Goal: Task Accomplishment & Management: Manage account settings

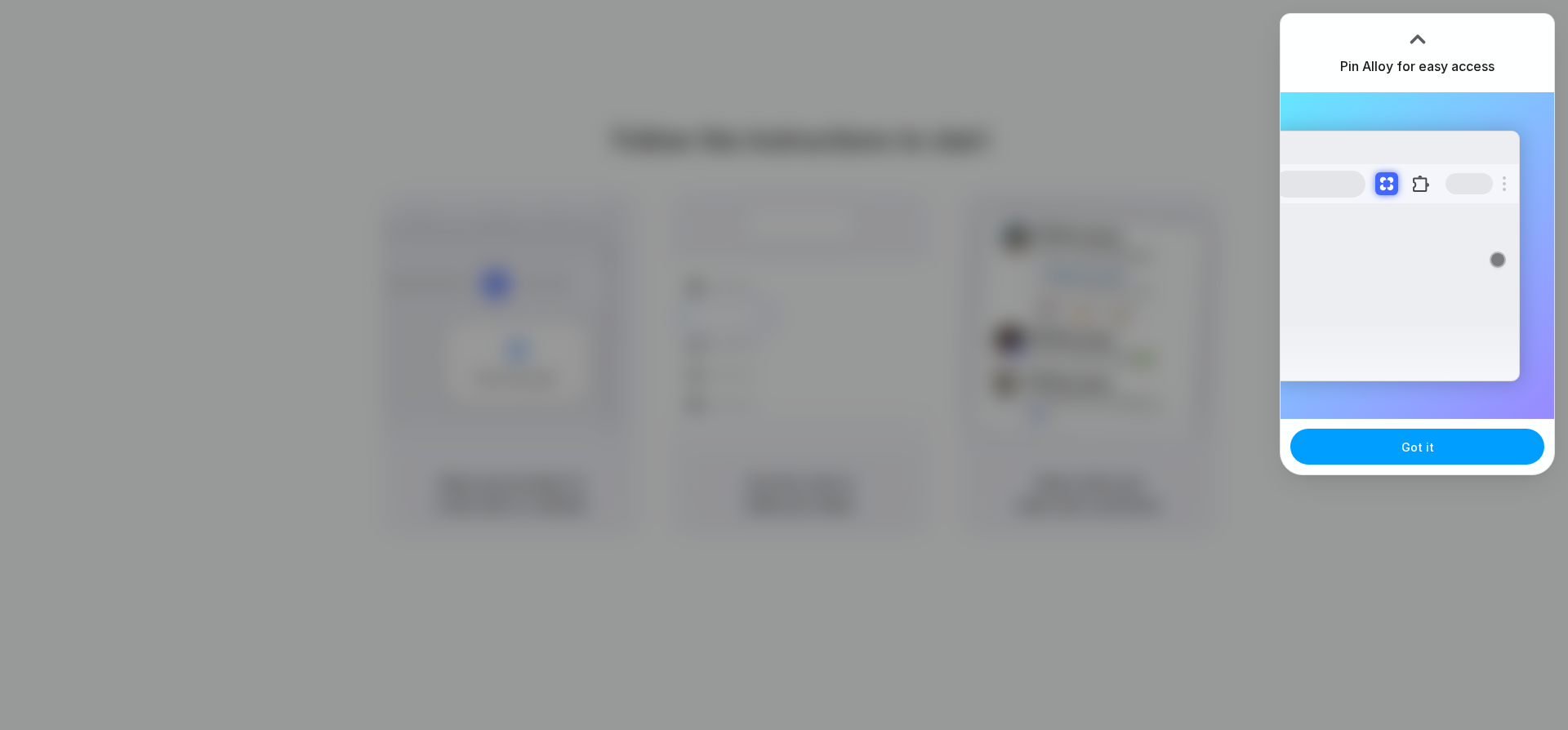
click at [1435, 462] on button "Got it" at bounding box center [1417, 446] width 254 height 36
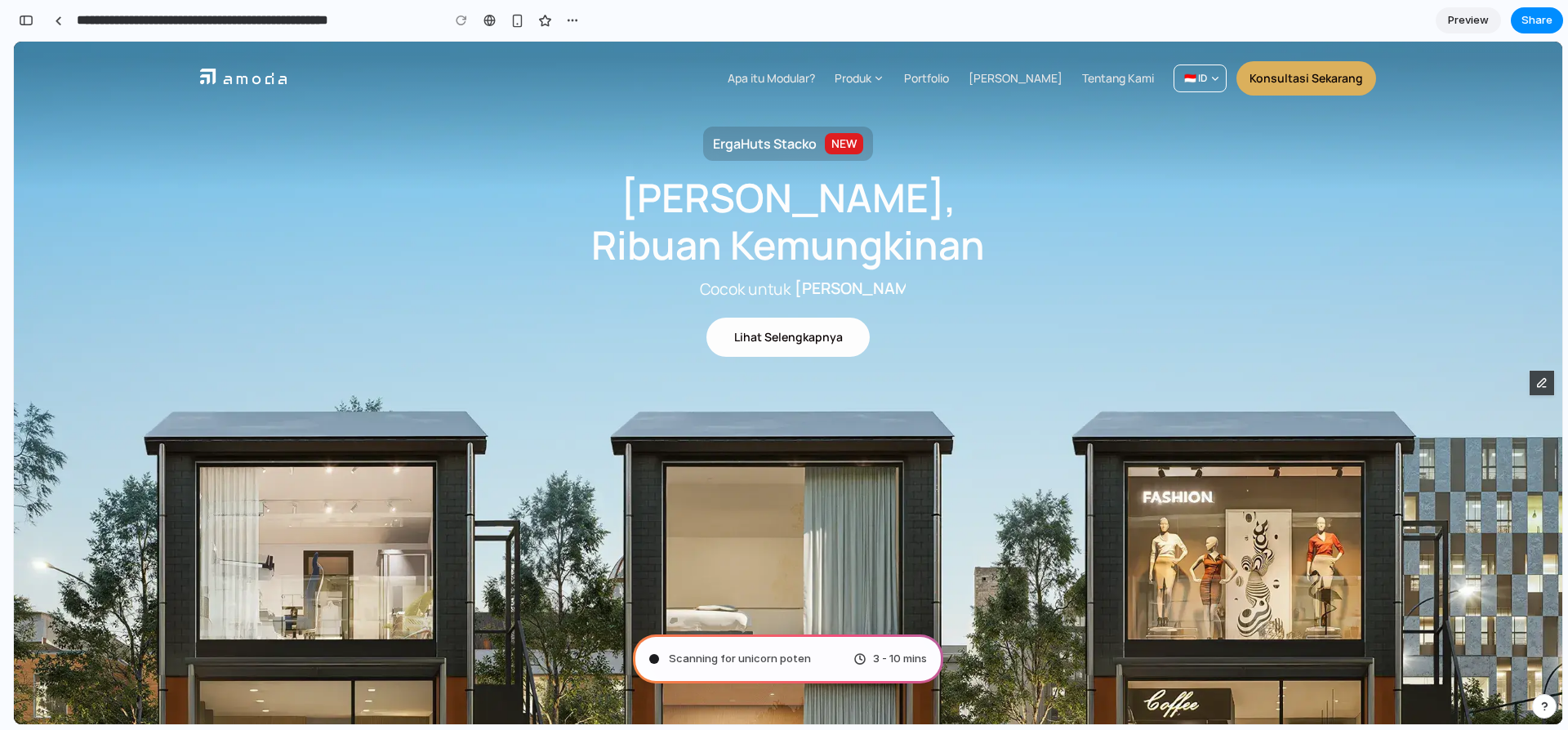
type input "**********"
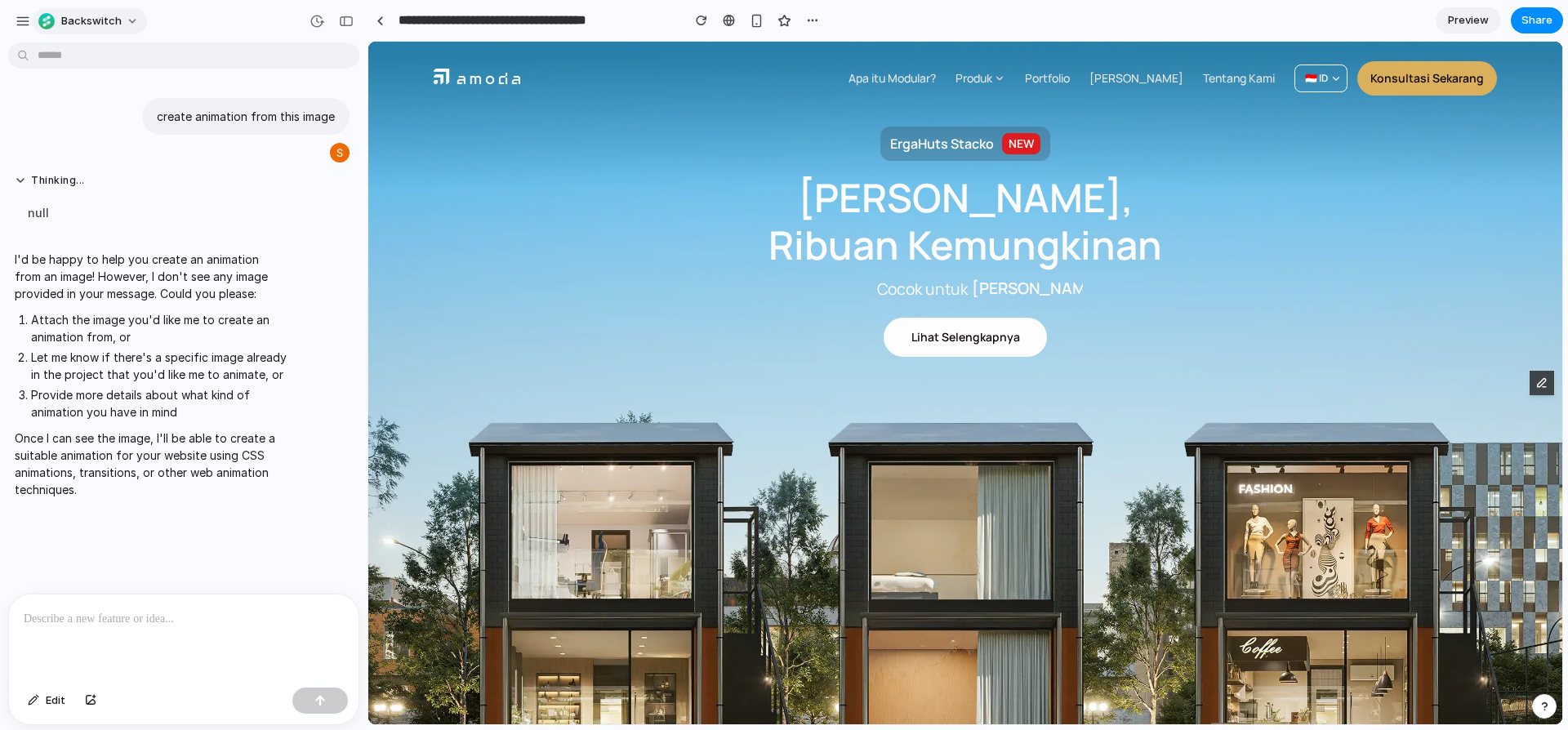
click at [100, 16] on span "Backswitch" at bounding box center [92, 21] width 61 height 16
click at [103, 135] on li "Sign out" at bounding box center [103, 136] width 136 height 26
